Goal: Find specific page/section

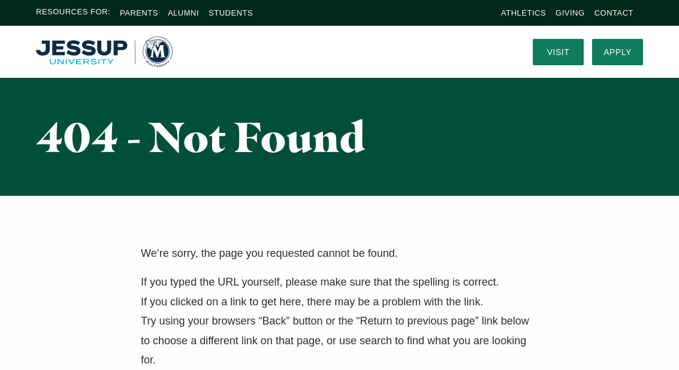
click at [367, 225] on div "We’re sorry, the page you requested cannot be found. If you typed the URL yours…" at bounding box center [339, 321] width 679 height 251
